Goal: Answer question/provide support: Share knowledge or assist other users

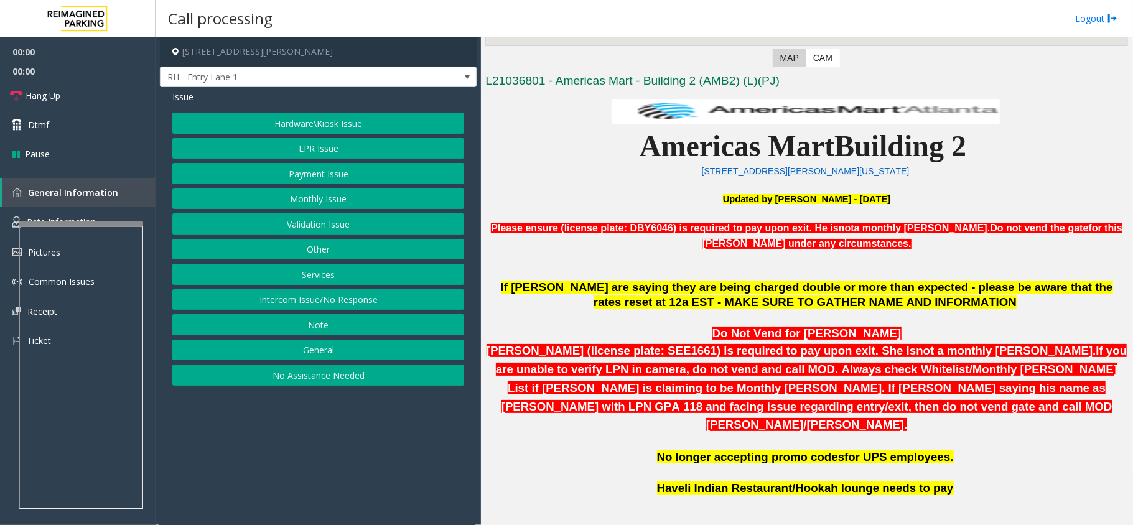
scroll to position [332, 0]
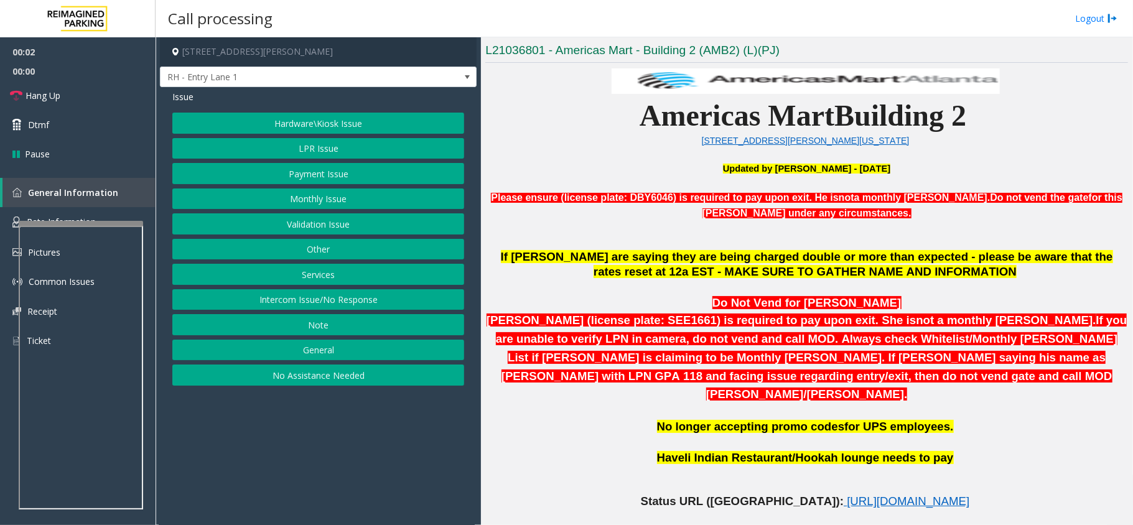
click at [424, 302] on button "Intercom Issue/No Response" at bounding box center [318, 299] width 292 height 21
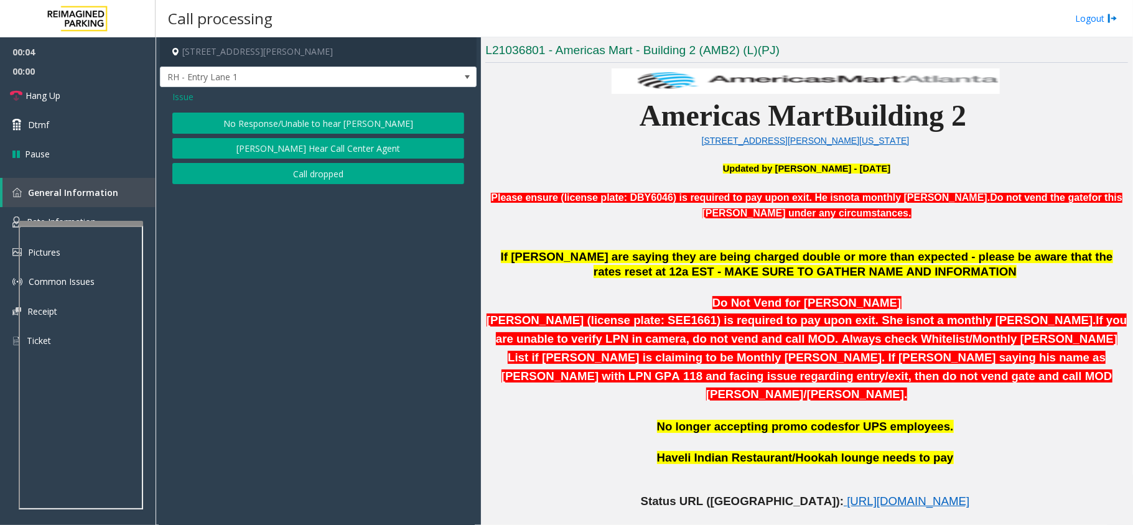
click at [289, 113] on button "No Response/Unable to hear [PERSON_NAME]" at bounding box center [318, 123] width 292 height 21
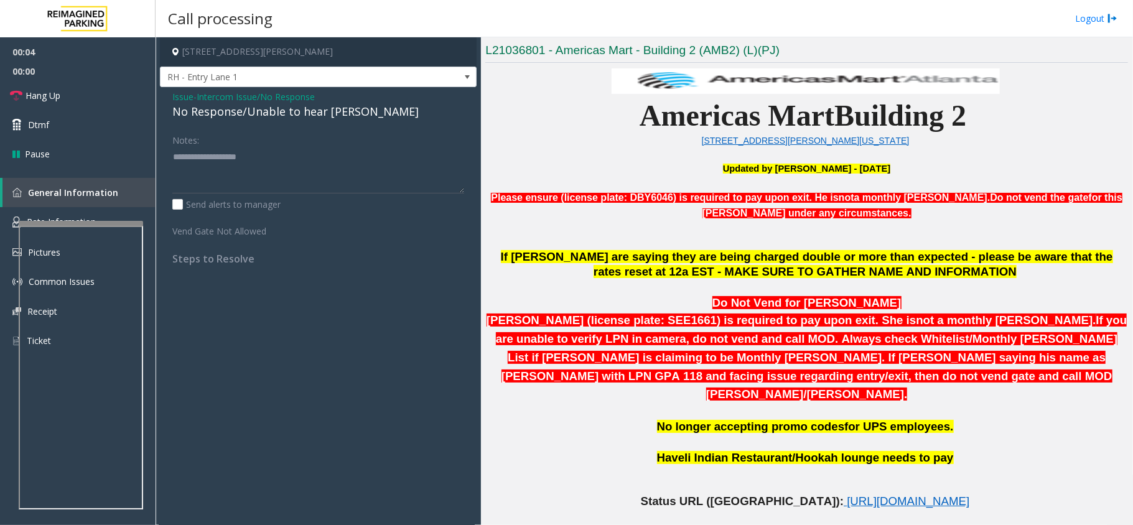
click at [279, 118] on div "No Response/Unable to hear [PERSON_NAME]" at bounding box center [318, 111] width 292 height 17
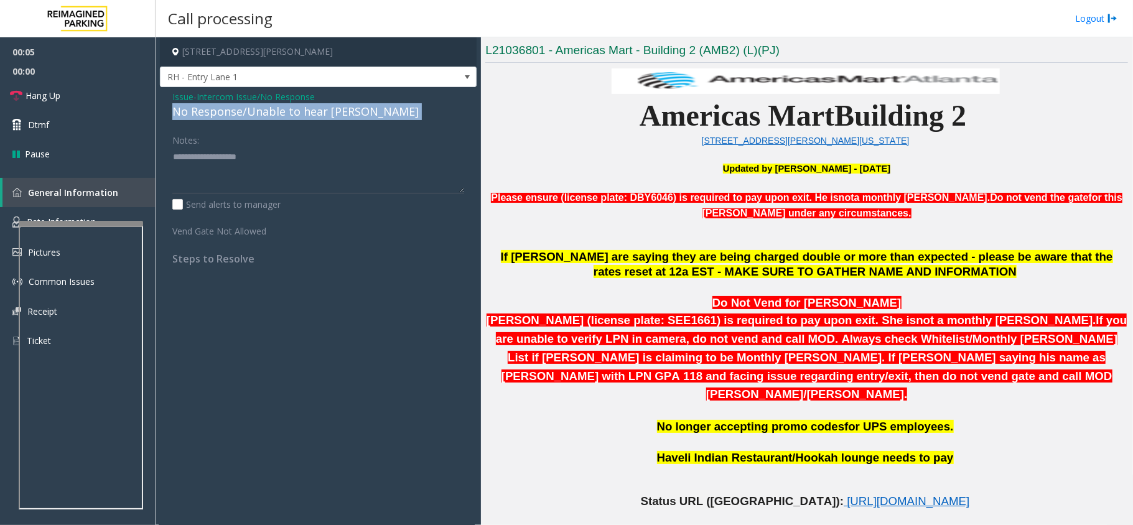
click at [279, 118] on div "No Response/Unable to hear [PERSON_NAME]" at bounding box center [318, 111] width 292 height 17
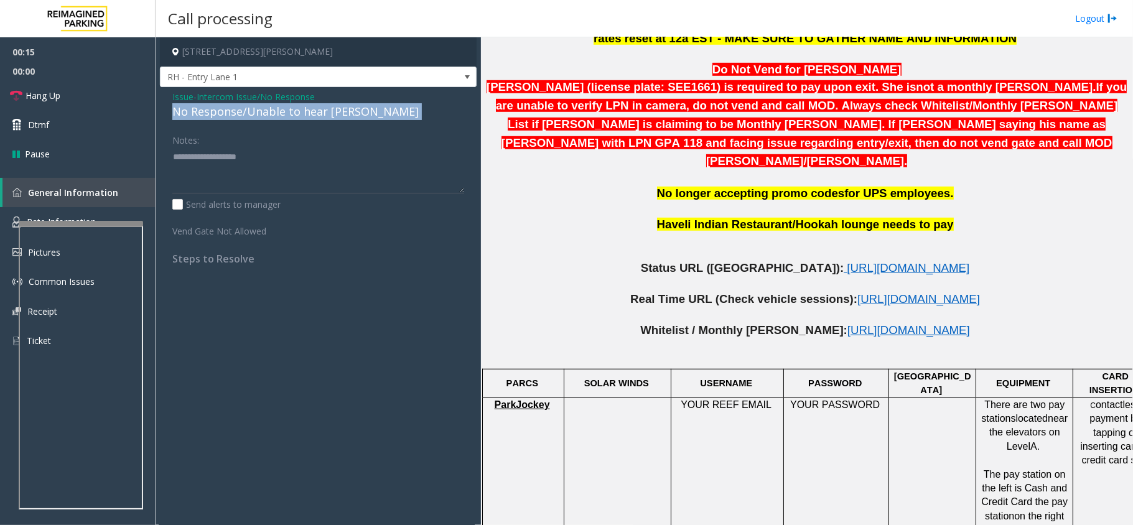
scroll to position [663, 0]
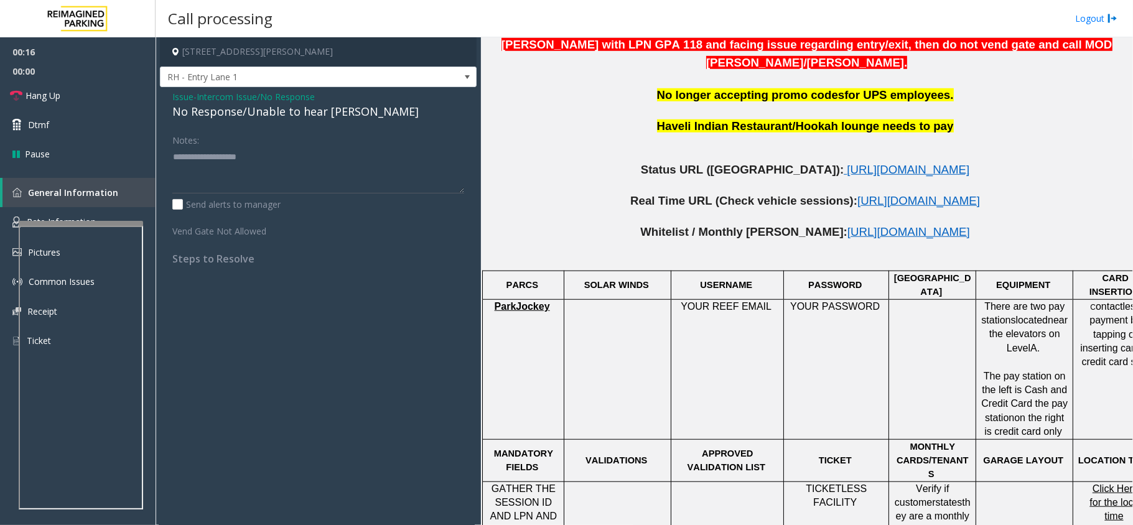
click at [836, 178] on p at bounding box center [806, 186] width 643 height 16
click at [847, 163] on span "[URL][DOMAIN_NAME]" at bounding box center [908, 169] width 123 height 13
click at [254, 115] on div "No Response/Unable to hear [PERSON_NAME]" at bounding box center [318, 111] width 292 height 17
click at [225, 150] on textarea at bounding box center [318, 170] width 292 height 47
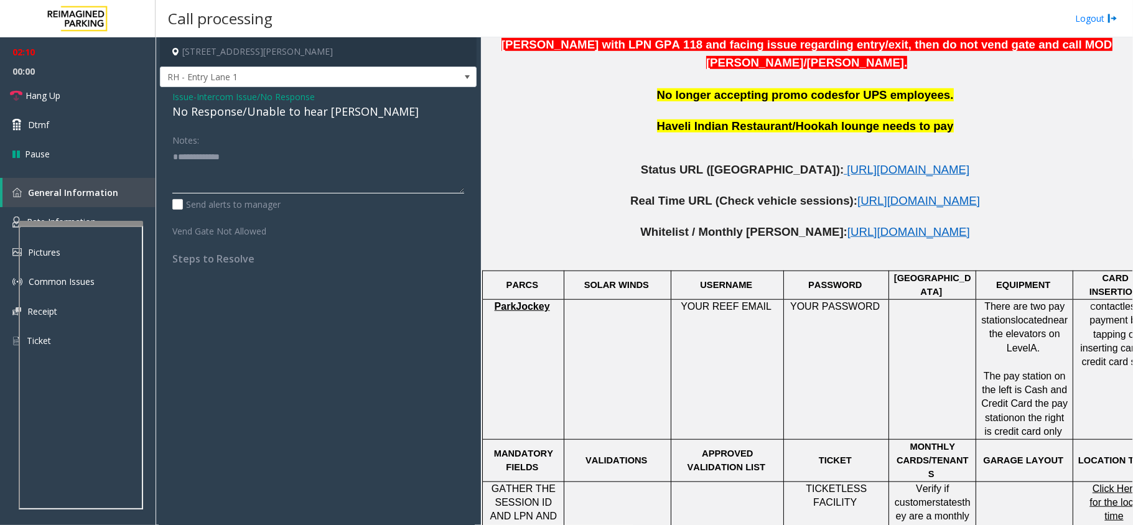
drag, startPoint x: 212, startPoint y: 168, endPoint x: 223, endPoint y: 166, distance: 10.9
click at [223, 166] on textarea at bounding box center [318, 170] width 292 height 47
click at [258, 158] on textarea at bounding box center [318, 170] width 292 height 47
click at [269, 171] on textarea at bounding box center [318, 170] width 292 height 47
type textarea "**********"
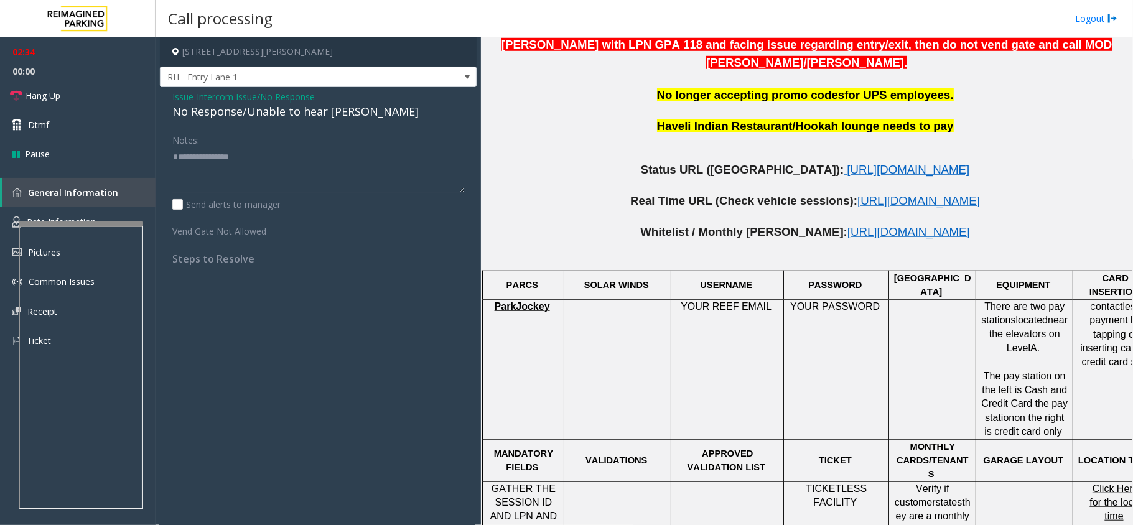
click at [280, 93] on span "Intercom Issue/No Response" at bounding box center [256, 96] width 118 height 13
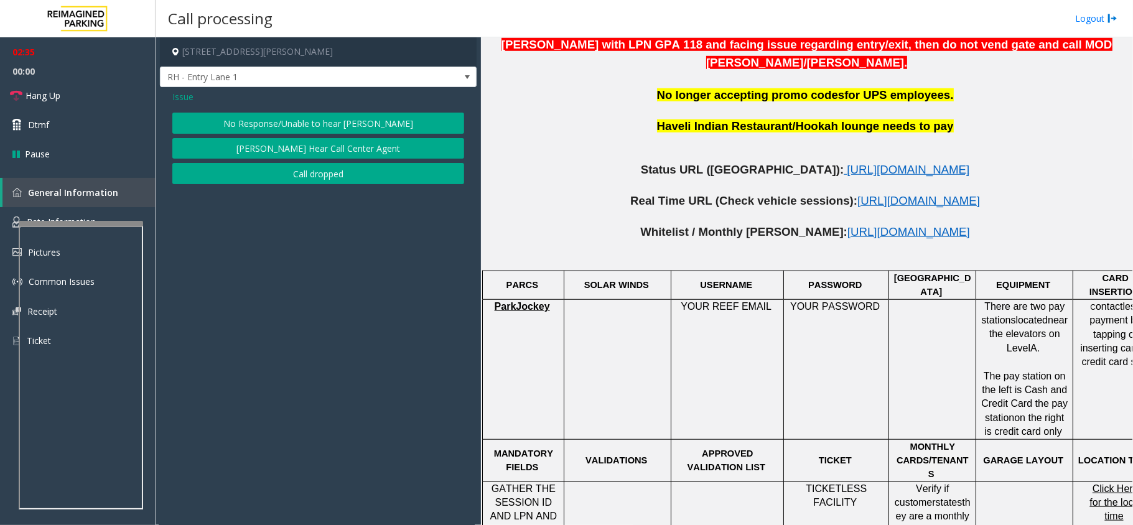
click at [190, 90] on span "Issue" at bounding box center [182, 96] width 21 height 13
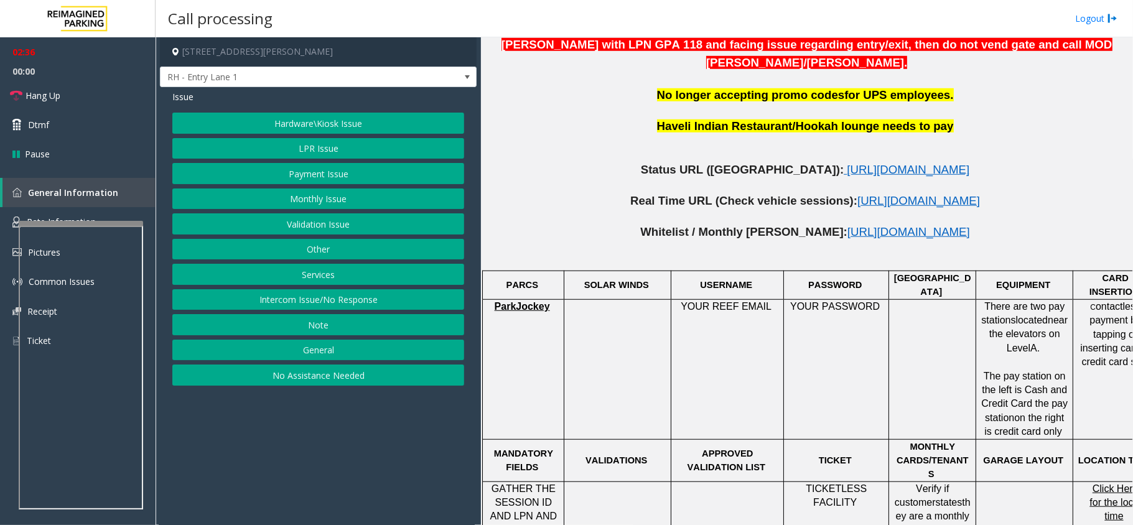
click at [340, 153] on button "LPR Issue" at bounding box center [318, 148] width 292 height 21
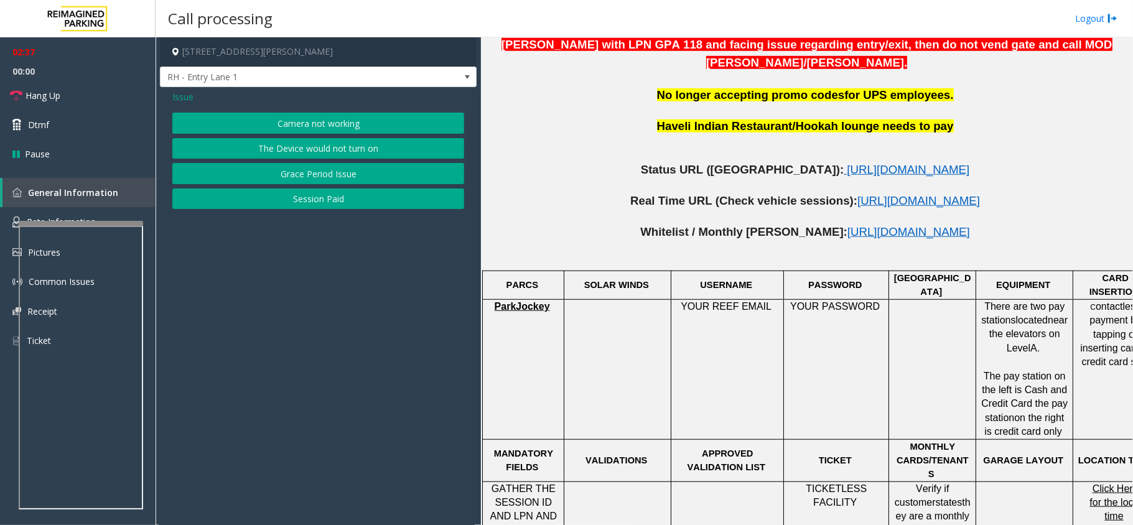
click at [324, 124] on button "Camera not working" at bounding box center [318, 123] width 292 height 21
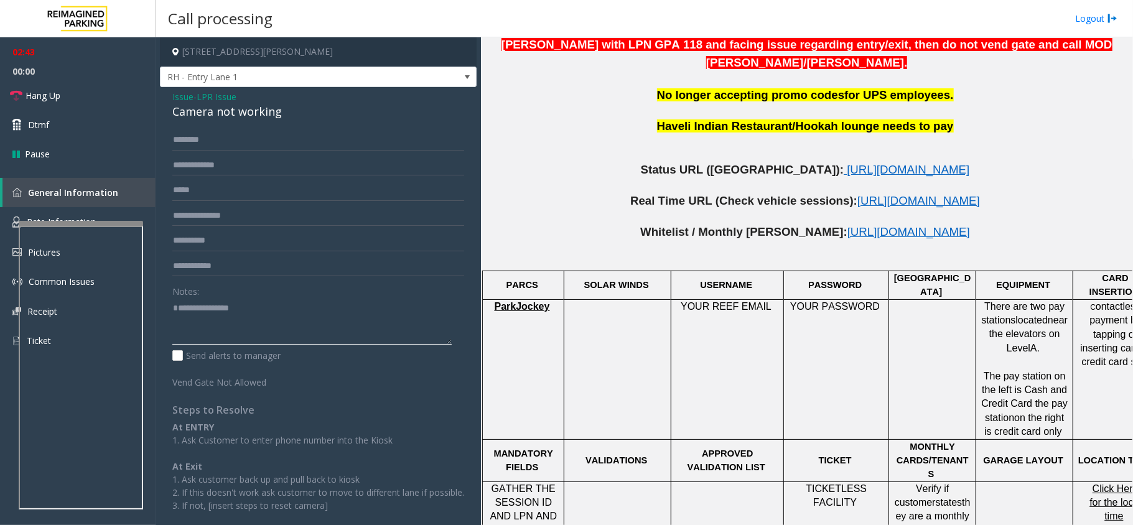
click at [207, 304] on textarea at bounding box center [311, 321] width 279 height 47
paste textarea "**********"
click at [222, 111] on div "Camera not working" at bounding box center [318, 111] width 292 height 17
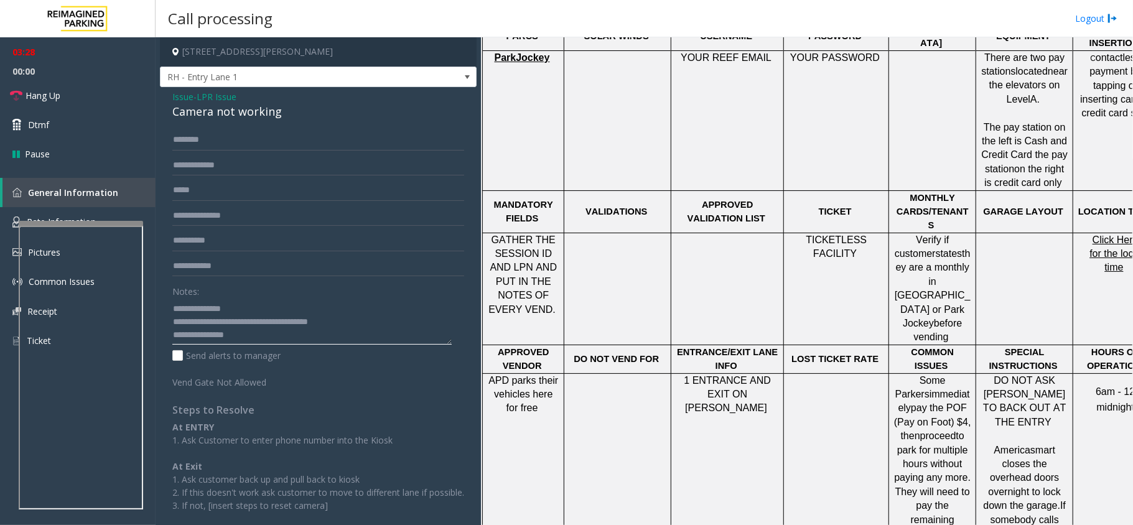
scroll to position [912, 44]
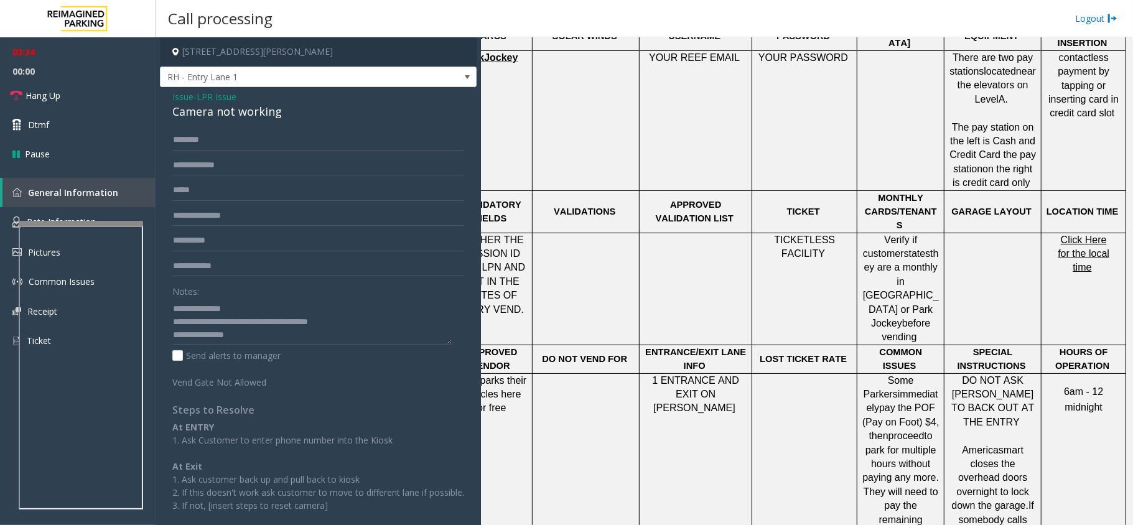
click at [1069, 233] on td "Click Here for the local time" at bounding box center [1084, 289] width 85 height 112
click at [1075, 235] on span "Click Here for the local time" at bounding box center [1084, 254] width 52 height 39
drag, startPoint x: 174, startPoint y: 322, endPoint x: 349, endPoint y: 317, distance: 174.9
click at [349, 317] on textarea at bounding box center [311, 321] width 279 height 47
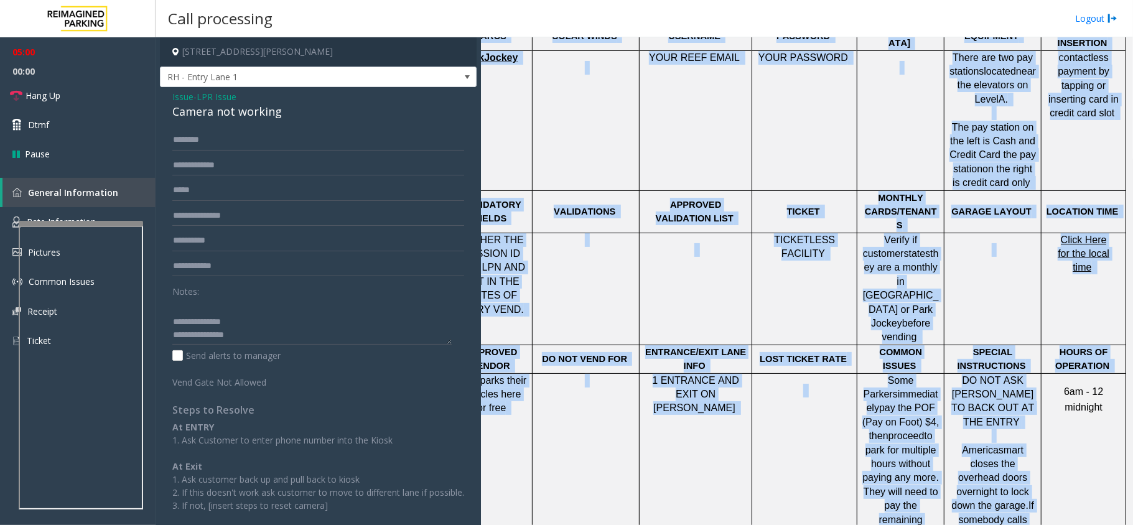
drag, startPoint x: 1034, startPoint y: 314, endPoint x: 1125, endPoint y: 319, distance: 91.6
click at [1125, 319] on div "Main Revenue Control Manufacturer: Park Jockey ← Move left → Move right ↑ Move …" at bounding box center [807, 281] width 652 height 488
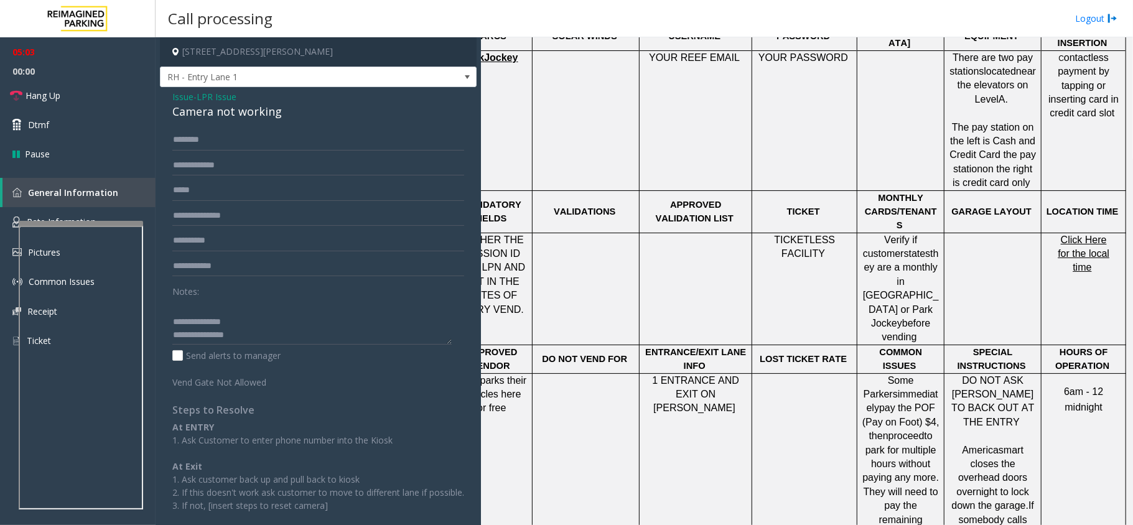
click at [1066, 235] on span "Click Here for the local time" at bounding box center [1084, 254] width 52 height 39
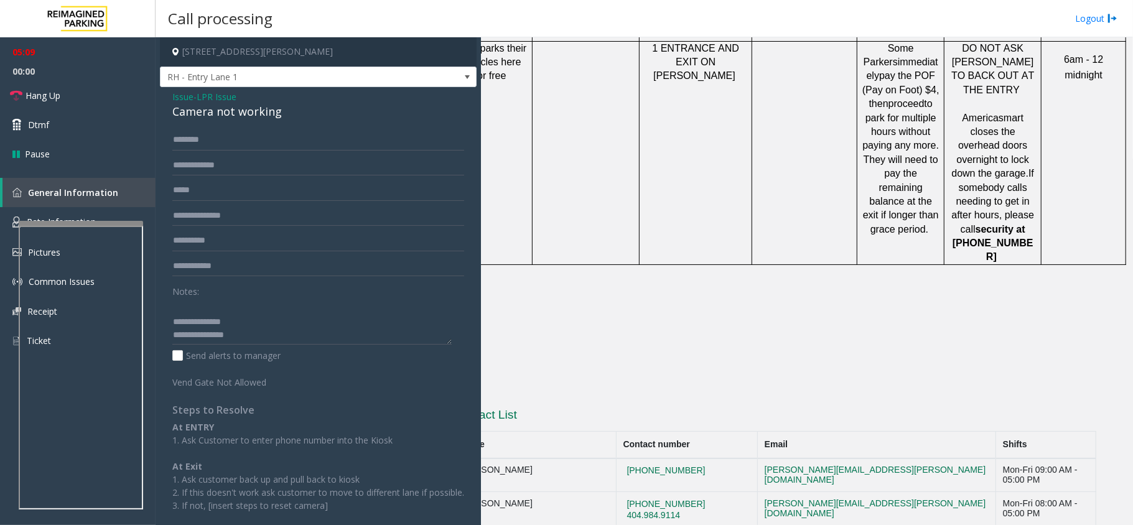
scroll to position [1245, 0]
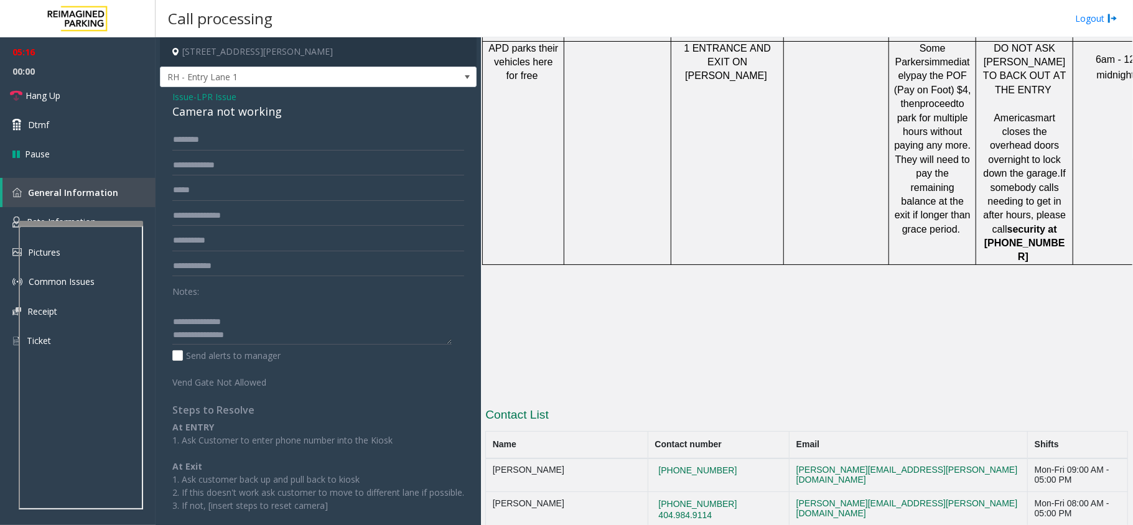
drag, startPoint x: 737, startPoint y: 427, endPoint x: 670, endPoint y: 423, distance: 67.3
copy button "[PHONE_NUMBER]"
click at [227, 322] on textarea at bounding box center [311, 321] width 279 height 47
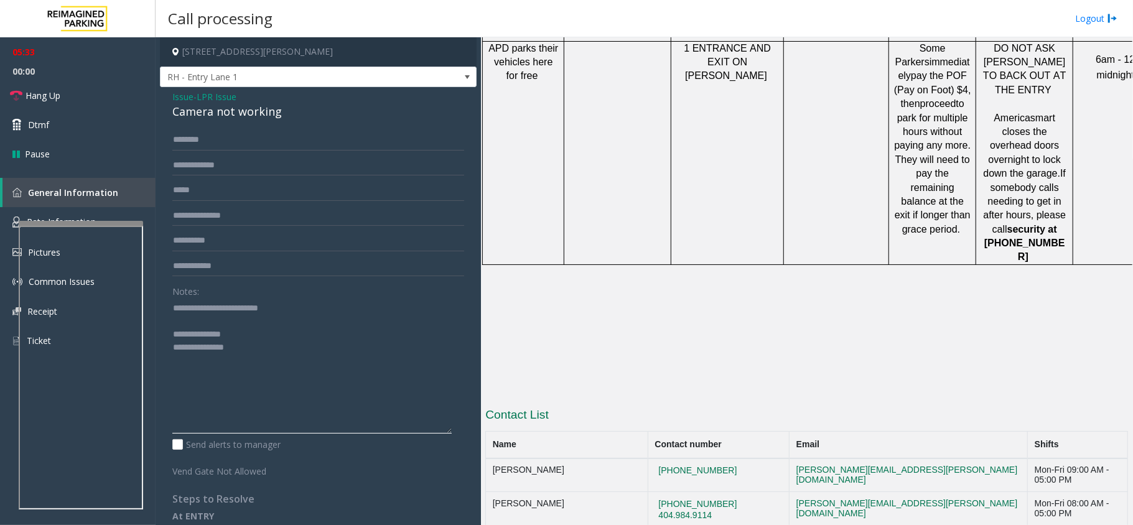
drag, startPoint x: 441, startPoint y: 341, endPoint x: 446, endPoint y: 431, distance: 89.7
click at [446, 431] on textarea at bounding box center [311, 366] width 279 height 136
click at [219, 322] on textarea at bounding box center [311, 366] width 279 height 136
click at [222, 321] on textarea at bounding box center [311, 366] width 279 height 136
click at [223, 336] on textarea at bounding box center [311, 366] width 279 height 136
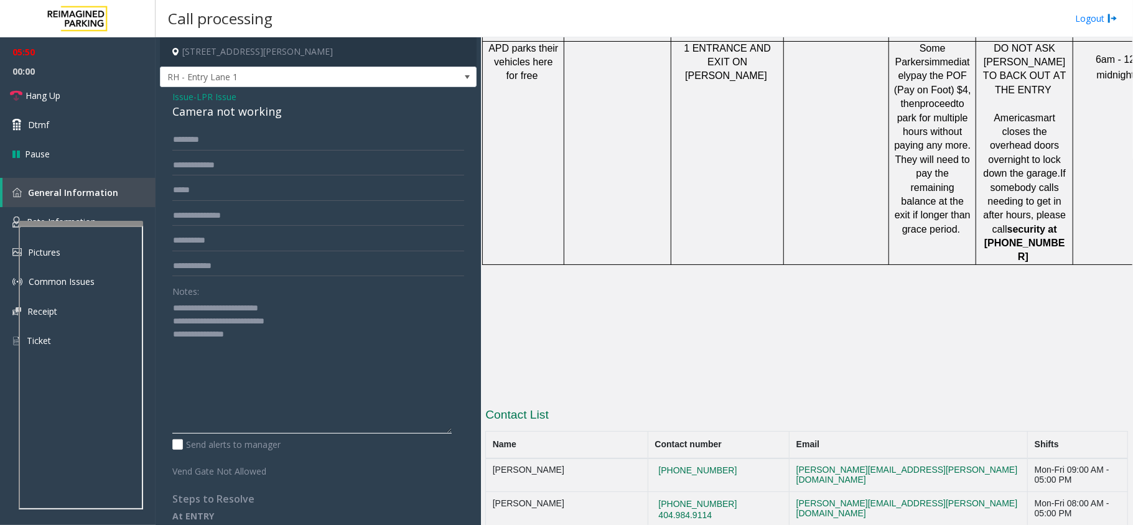
drag, startPoint x: 227, startPoint y: 336, endPoint x: 244, endPoint y: 336, distance: 16.8
click at [244, 336] on textarea at bounding box center [311, 366] width 279 height 136
click at [286, 332] on textarea at bounding box center [311, 366] width 279 height 136
click at [278, 322] on textarea at bounding box center [311, 366] width 279 height 136
click at [78, 86] on link "Hang Up" at bounding box center [78, 95] width 156 height 29
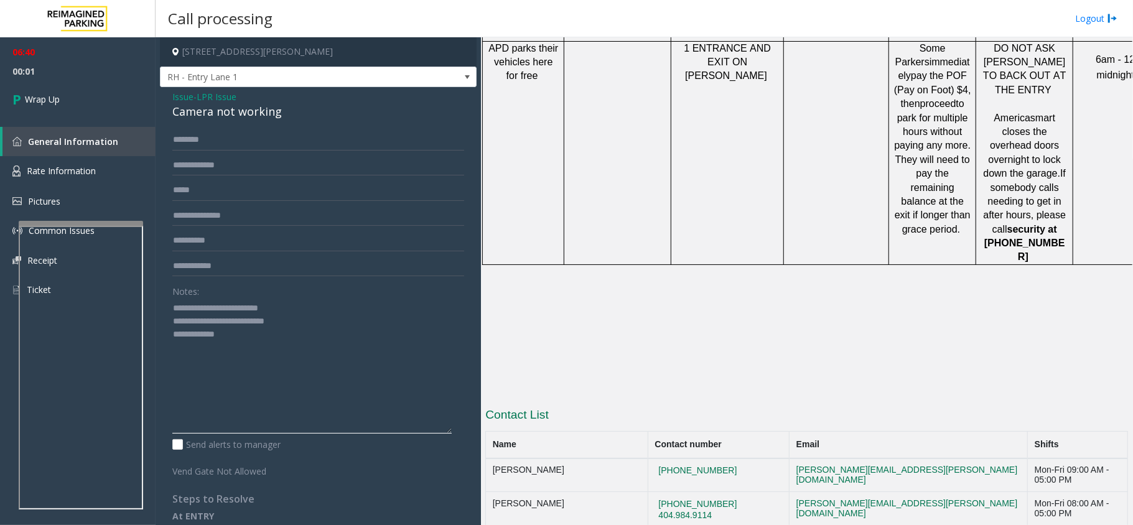
click at [279, 319] on textarea at bounding box center [311, 366] width 279 height 136
type textarea "**********"
click at [224, 92] on span "LPR Issue" at bounding box center [217, 96] width 40 height 13
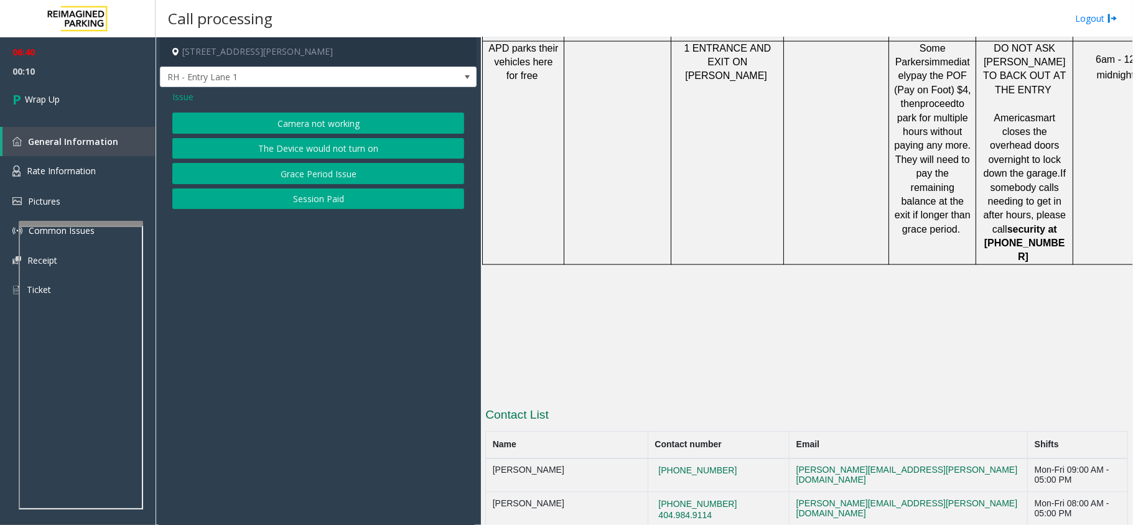
click at [185, 96] on span "Issue" at bounding box center [182, 96] width 21 height 13
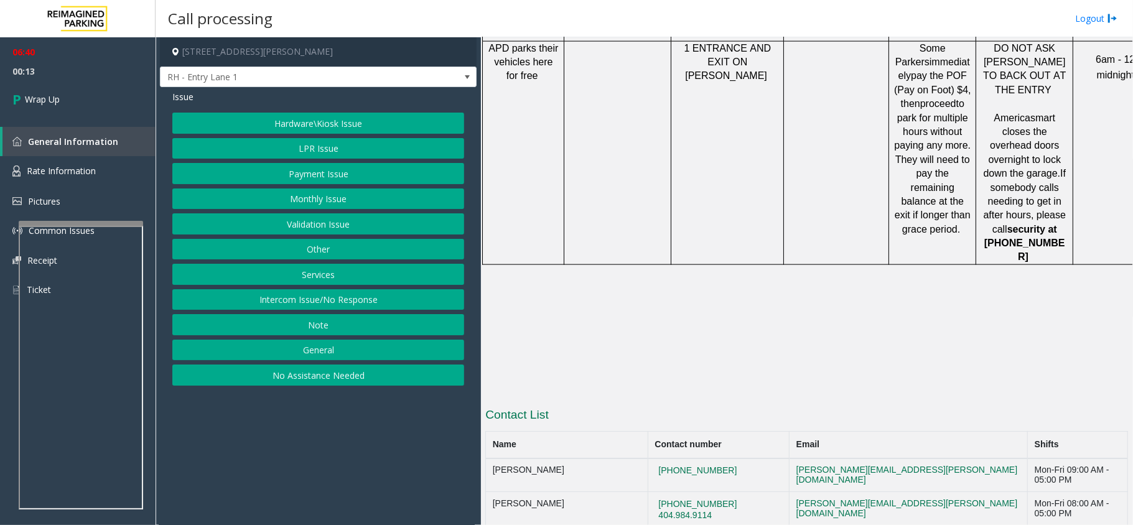
click at [340, 126] on button "Hardware\Kiosk Issue" at bounding box center [318, 123] width 292 height 21
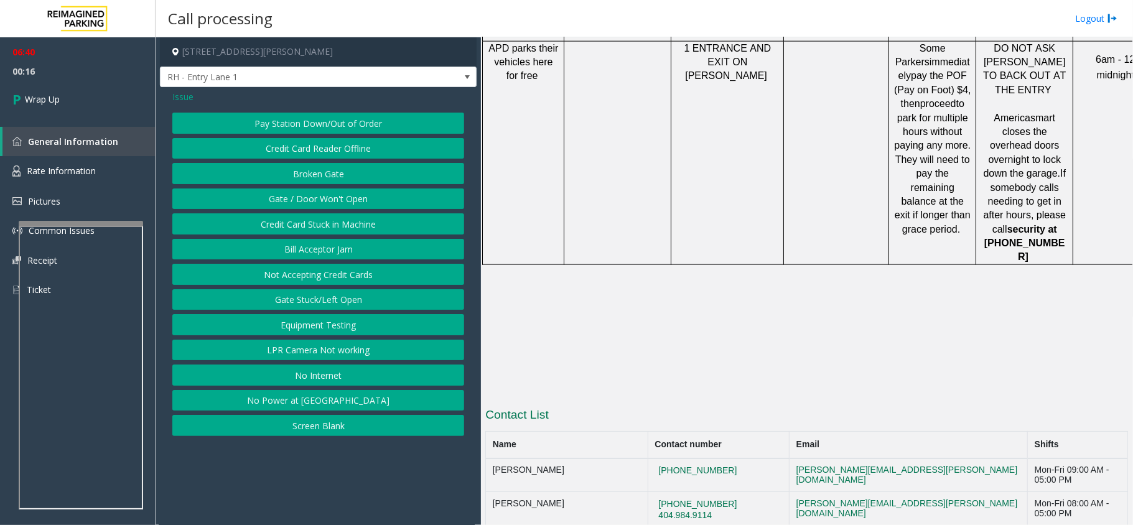
click at [344, 192] on button "Gate / Door Won't Open" at bounding box center [318, 199] width 292 height 21
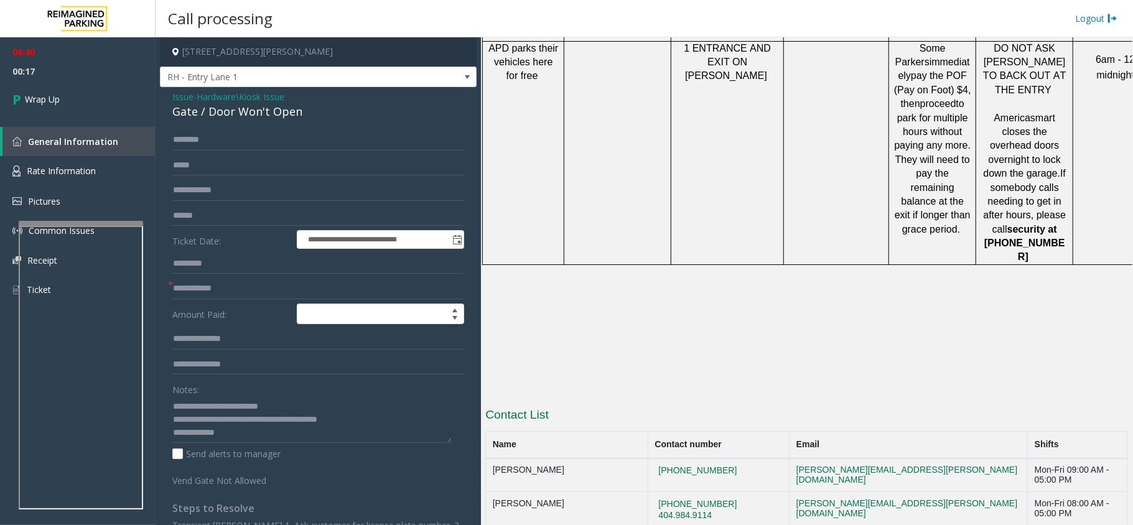
click at [250, 113] on div "Gate / Door Won't Open" at bounding box center [318, 111] width 292 height 17
copy div "Gate / Door Won't Open"
click at [230, 407] on textarea at bounding box center [311, 419] width 279 height 47
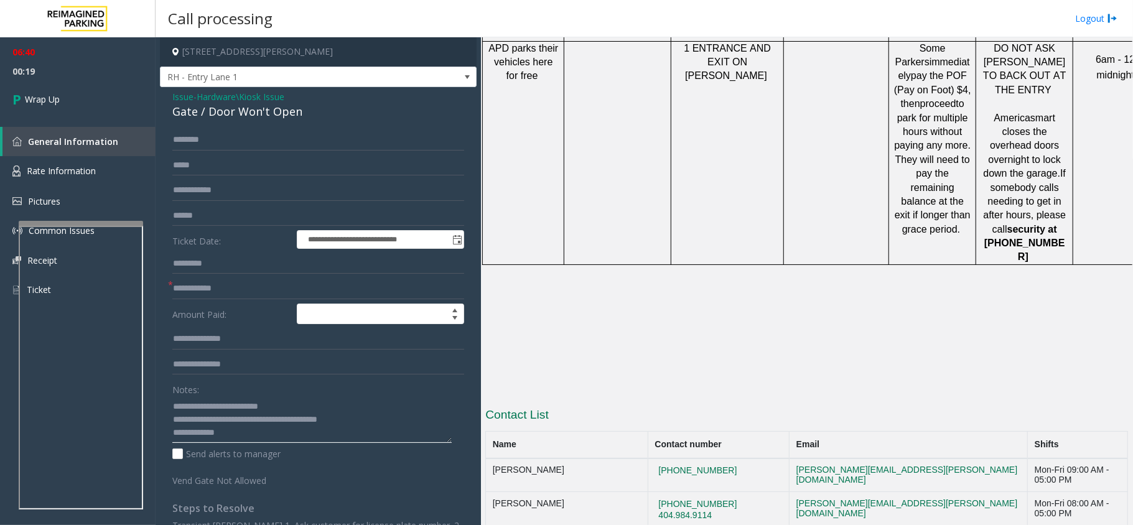
click at [230, 407] on textarea at bounding box center [311, 419] width 279 height 47
click at [230, 406] on textarea at bounding box center [311, 419] width 279 height 47
click at [204, 403] on textarea at bounding box center [311, 419] width 279 height 47
drag, startPoint x: 204, startPoint y: 405, endPoint x: 297, endPoint y: 412, distance: 93.0
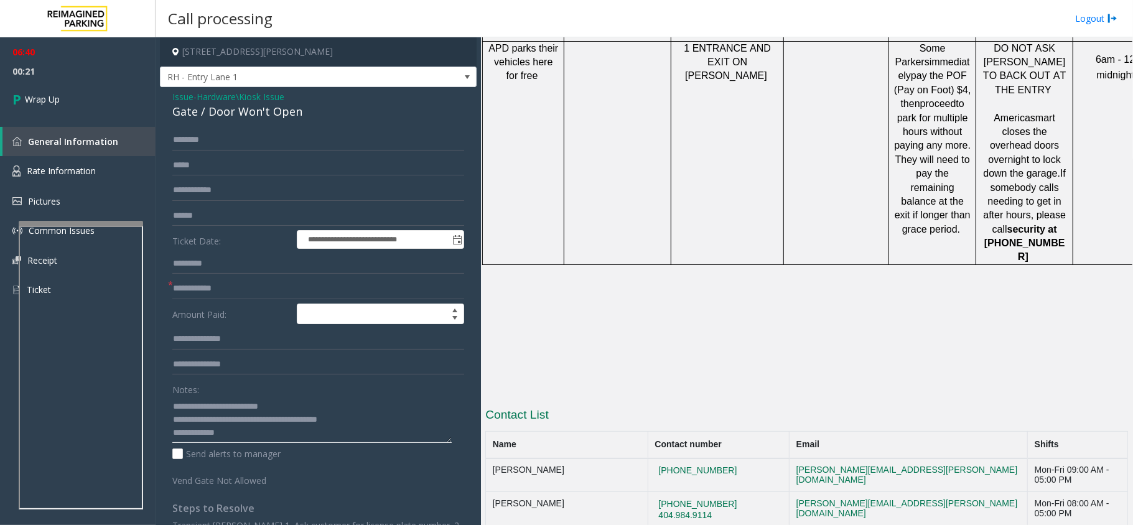
click at [297, 412] on textarea at bounding box center [311, 419] width 279 height 47
paste textarea "****"
click at [70, 108] on link "Wrap Up" at bounding box center [78, 99] width 156 height 37
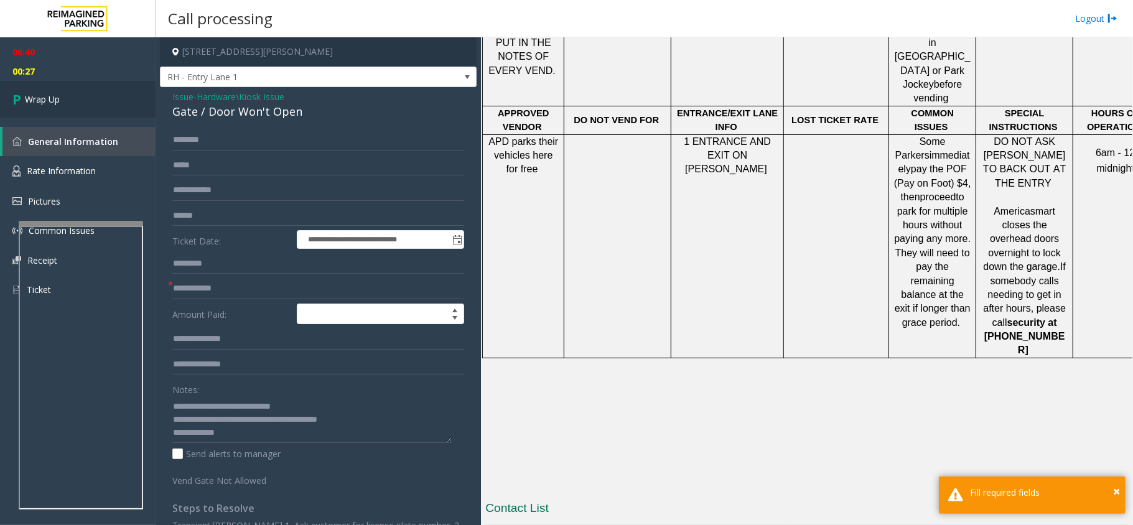
scroll to position [996, 0]
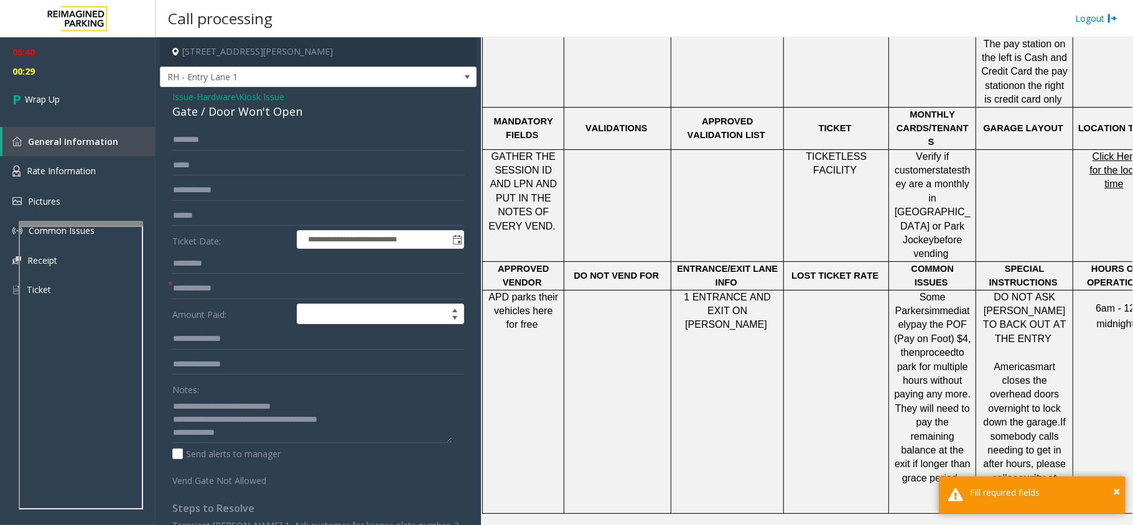
click at [1098, 264] on span "HOURS OF OPERATION" at bounding box center [1114, 276] width 54 height 24
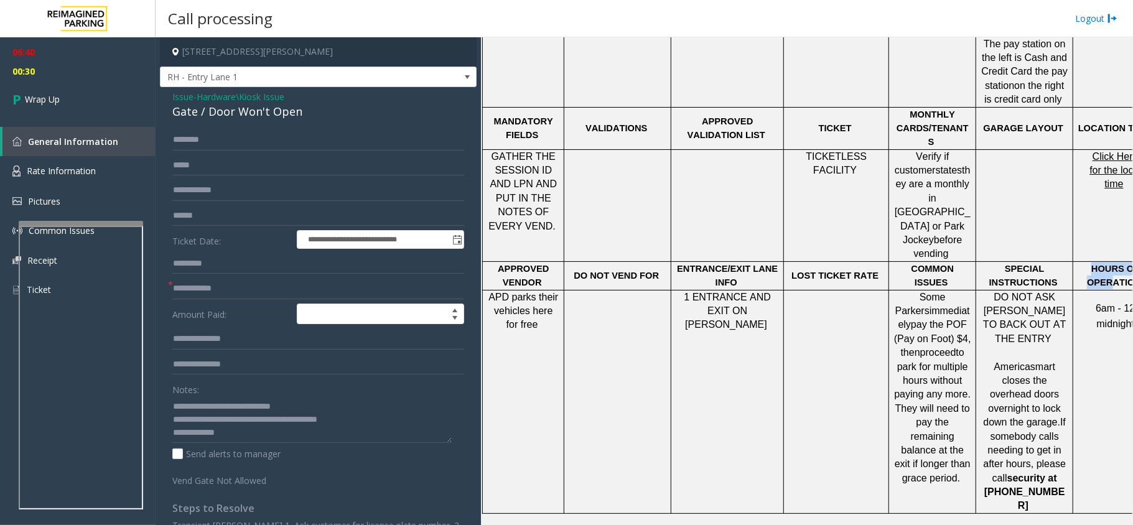
scroll to position [996, 44]
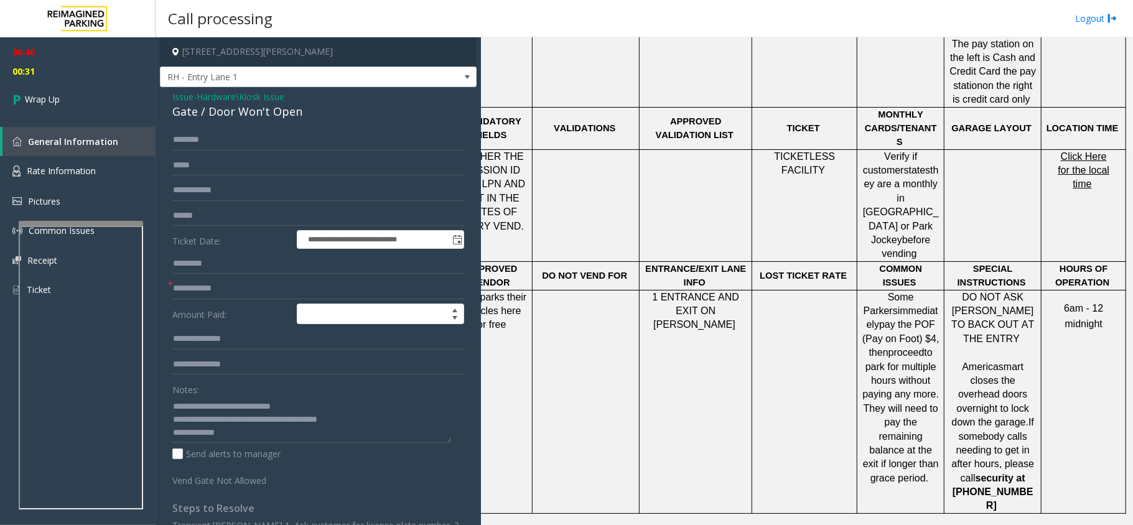
drag, startPoint x: 1096, startPoint y: 193, endPoint x: 1092, endPoint y: 210, distance: 17.4
click at [1094, 261] on td "HOURS OF OPERATION" at bounding box center [1084, 275] width 85 height 29
drag, startPoint x: 1094, startPoint y: 209, endPoint x: 1049, endPoint y: 188, distance: 49.6
click at [1049, 262] on p "HOURS OF OPERATION" at bounding box center [1083, 276] width 75 height 28
copy span "HOURS OF OPERATION"
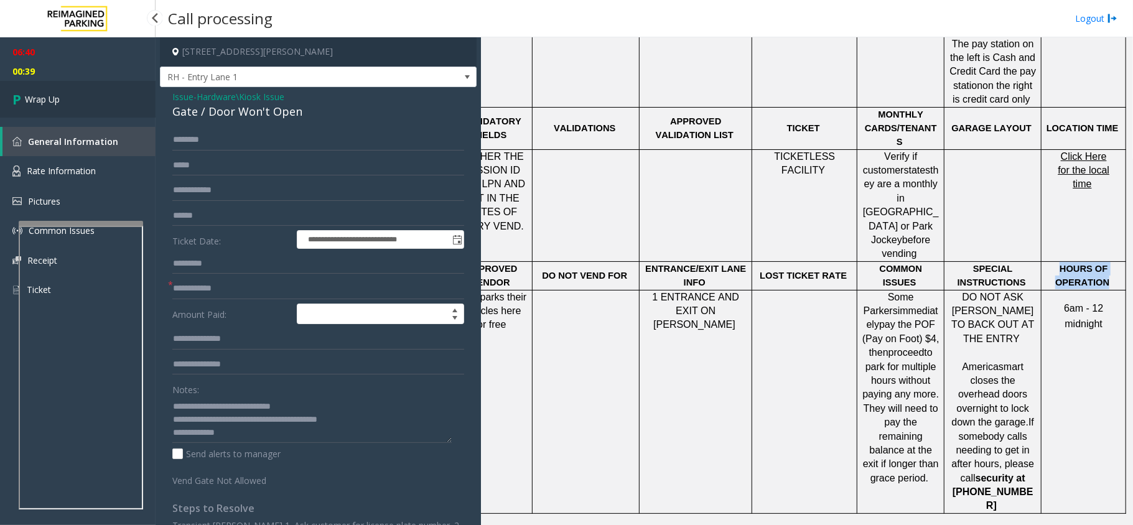
click at [95, 108] on link "Wrap Up" at bounding box center [78, 99] width 156 height 37
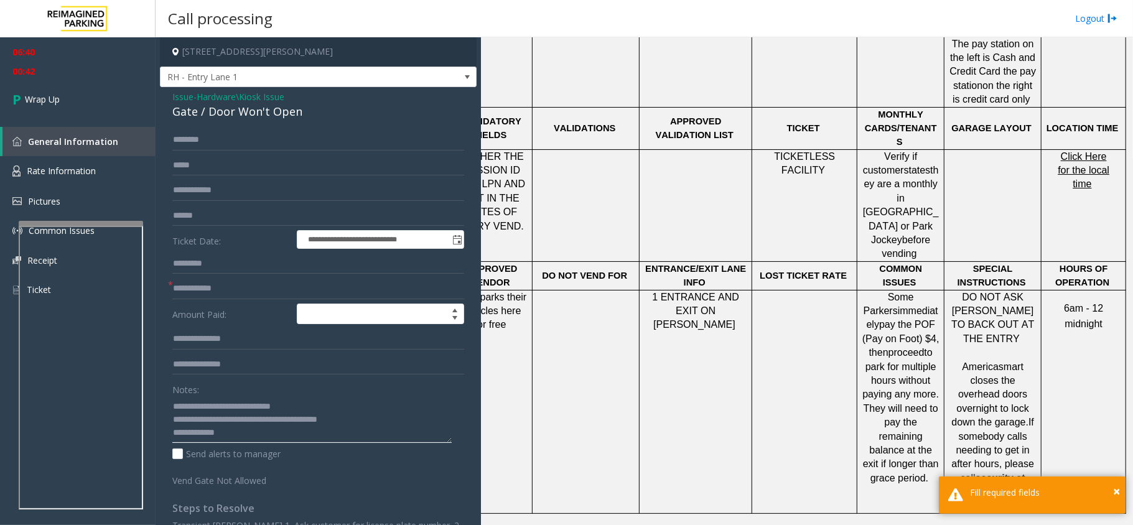
click at [273, 422] on textarea at bounding box center [311, 419] width 279 height 47
click at [279, 421] on textarea at bounding box center [311, 419] width 279 height 47
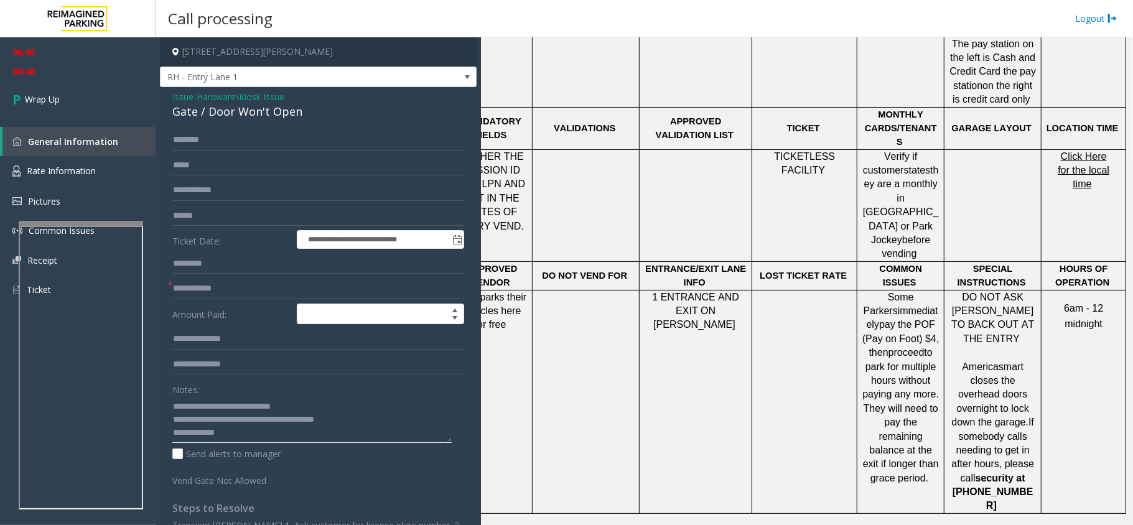
click at [225, 416] on textarea at bounding box center [311, 419] width 279 height 47
click at [222, 414] on textarea at bounding box center [311, 419] width 279 height 47
type textarea "**********"
click at [42, 102] on span "Wrap Up" at bounding box center [42, 99] width 35 height 13
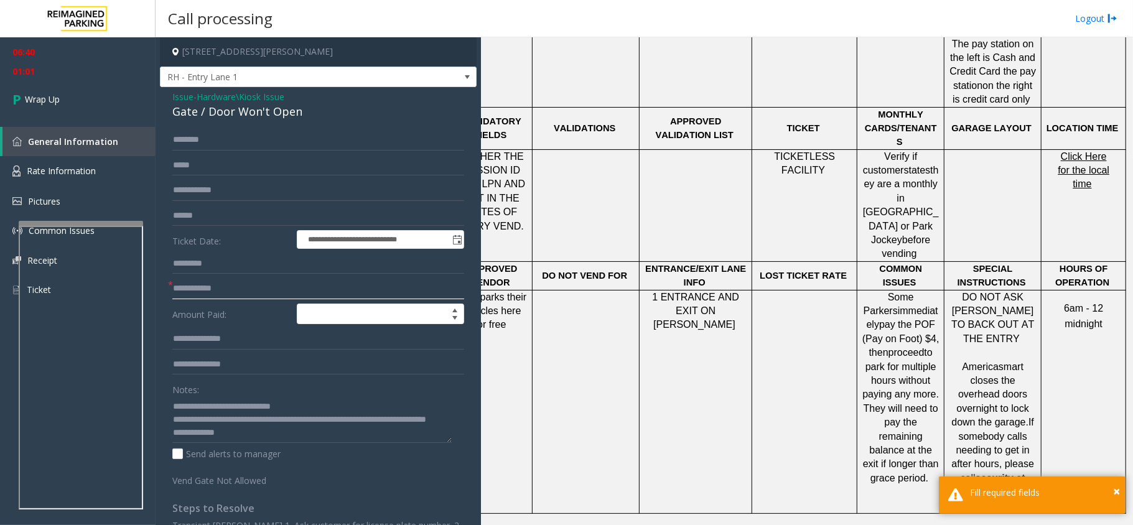
click at [214, 291] on input "text" at bounding box center [318, 288] width 292 height 21
type input "**"
click at [47, 88] on link "Wrap Up" at bounding box center [78, 99] width 156 height 37
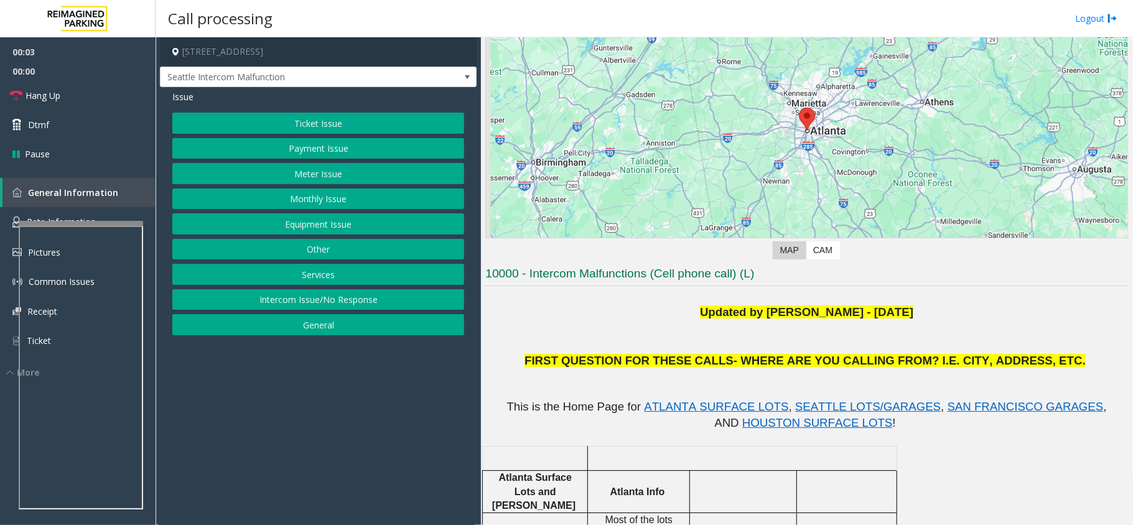
scroll to position [166, 0]
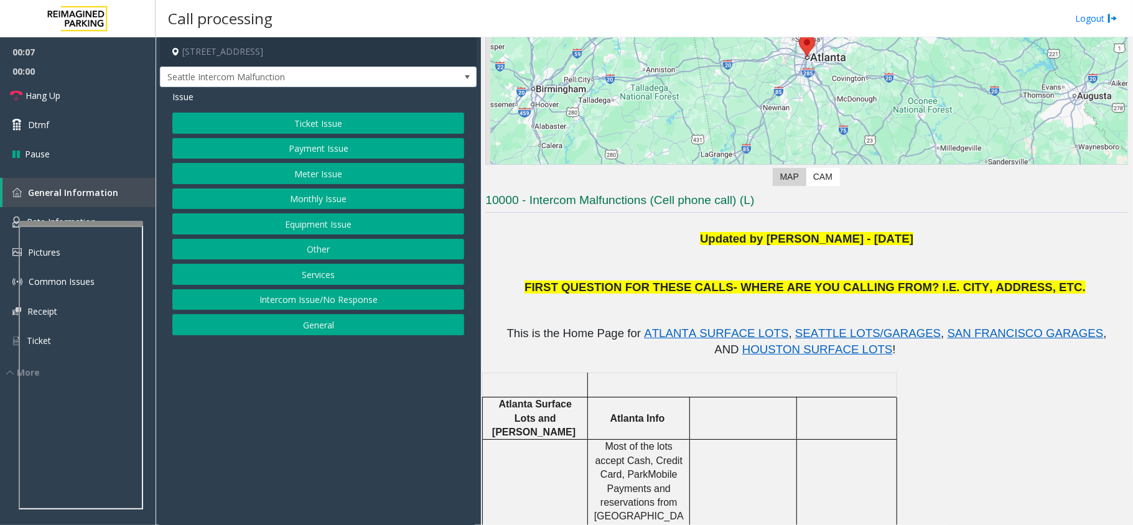
click at [332, 227] on button "Equipment Issue" at bounding box center [318, 223] width 292 height 21
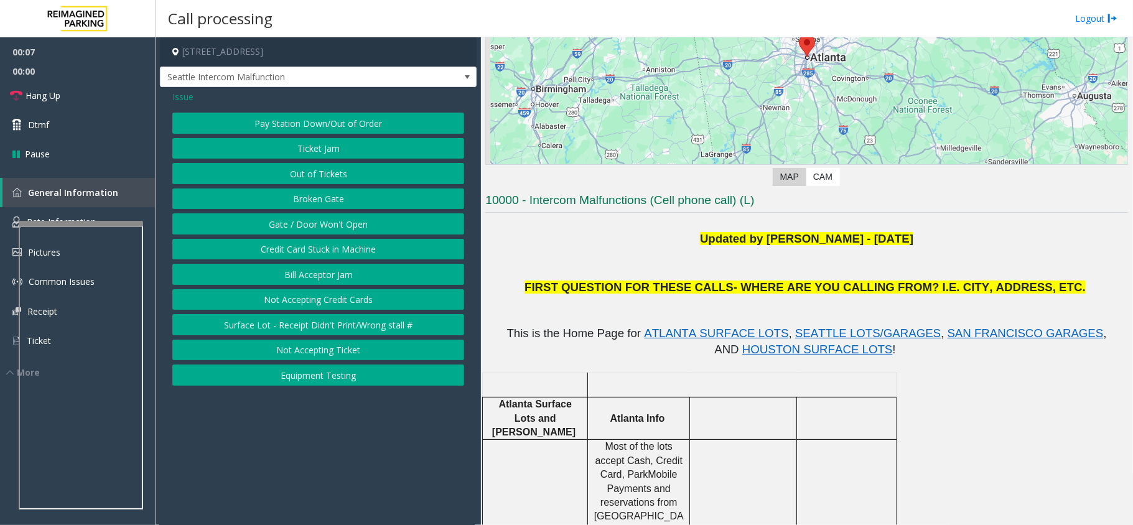
click at [339, 227] on button "Gate / Door Won't Open" at bounding box center [318, 223] width 292 height 21
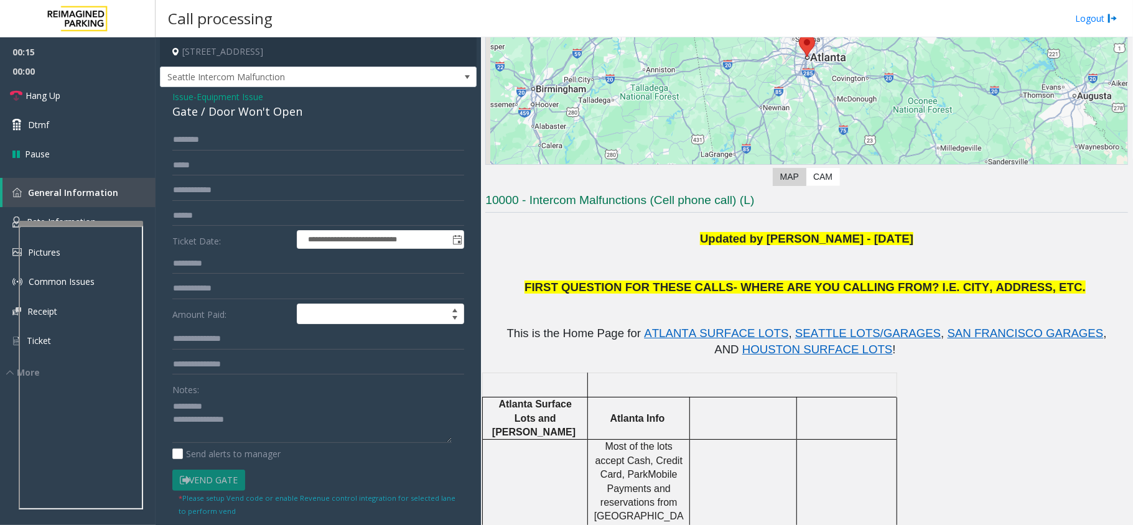
click at [188, 120] on div "Gate / Door Won't Open" at bounding box center [318, 111] width 292 height 17
click at [230, 437] on textarea at bounding box center [311, 419] width 279 height 47
click at [76, 108] on link "Hang Up" at bounding box center [78, 95] width 156 height 29
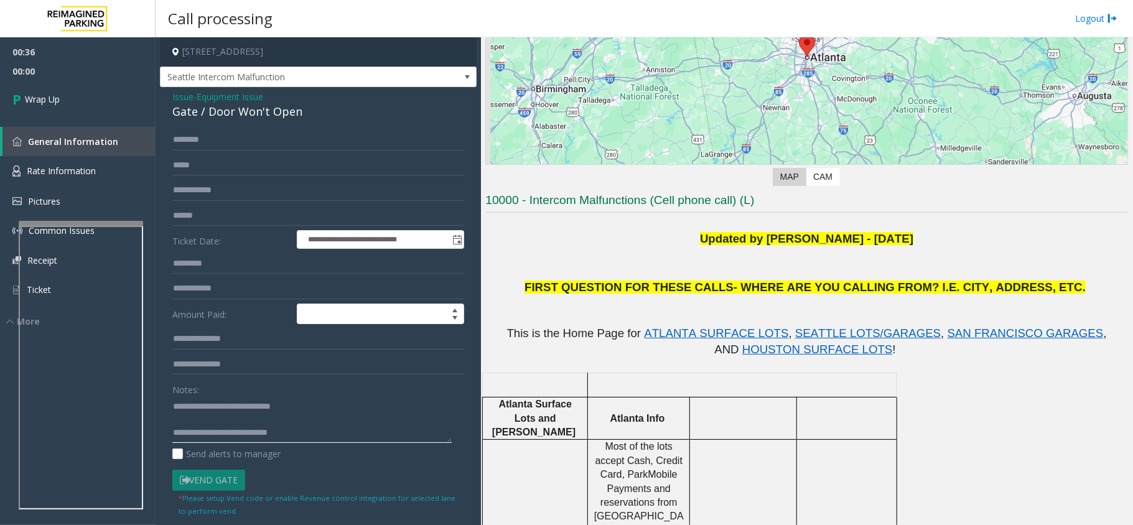
click at [292, 441] on textarea at bounding box center [311, 419] width 279 height 47
click at [276, 436] on textarea at bounding box center [311, 419] width 279 height 47
type textarea "**********"
click at [72, 101] on link "Wrap Up" at bounding box center [78, 99] width 156 height 37
